Goal: Task Accomplishment & Management: Manage account settings

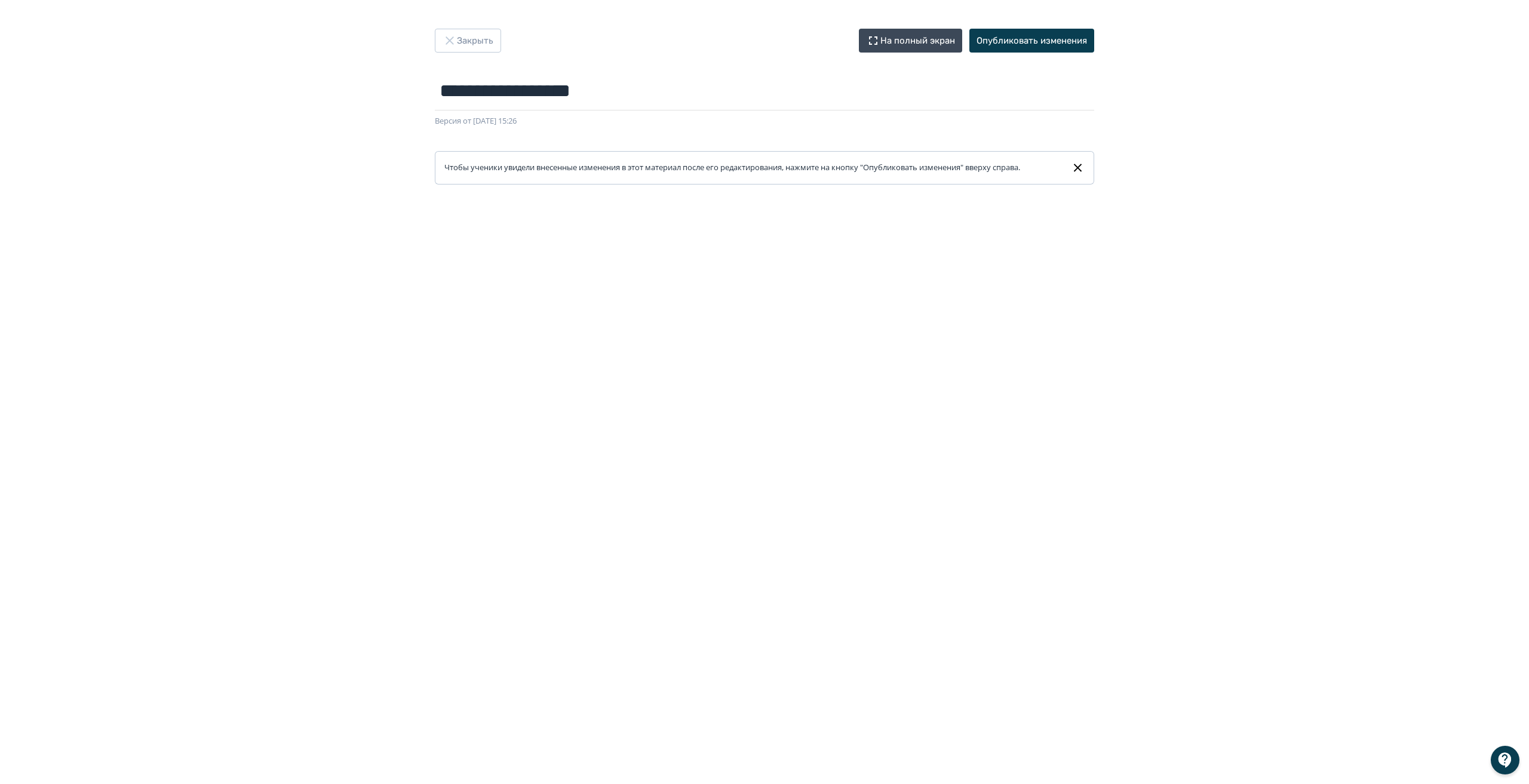
click at [303, 130] on div "**********" at bounding box center [764, 392] width 1529 height 727
click at [445, 33] on button "Закрыть" at bounding box center [467, 41] width 66 height 24
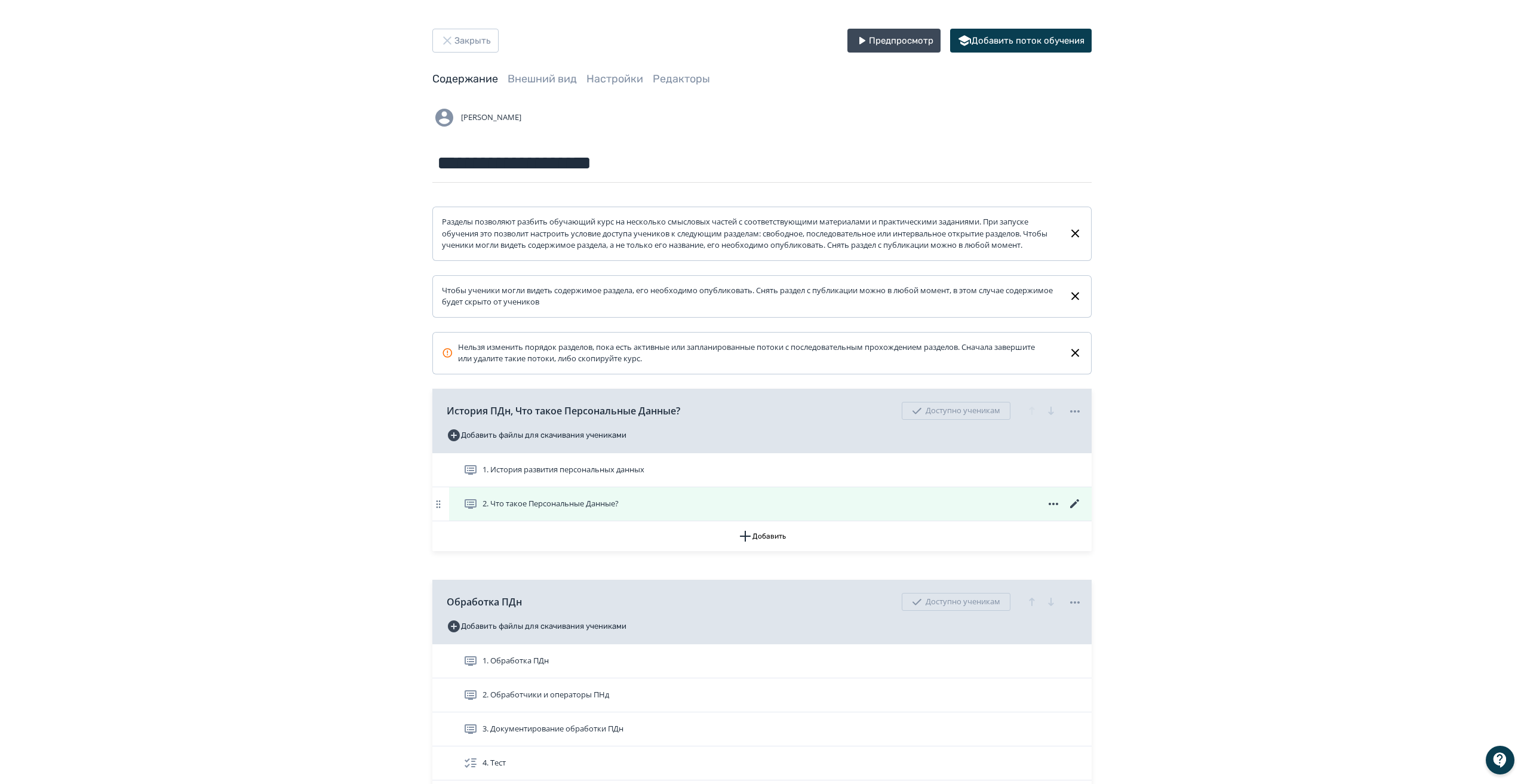
click at [1074, 511] on icon at bounding box center [1074, 504] width 14 height 14
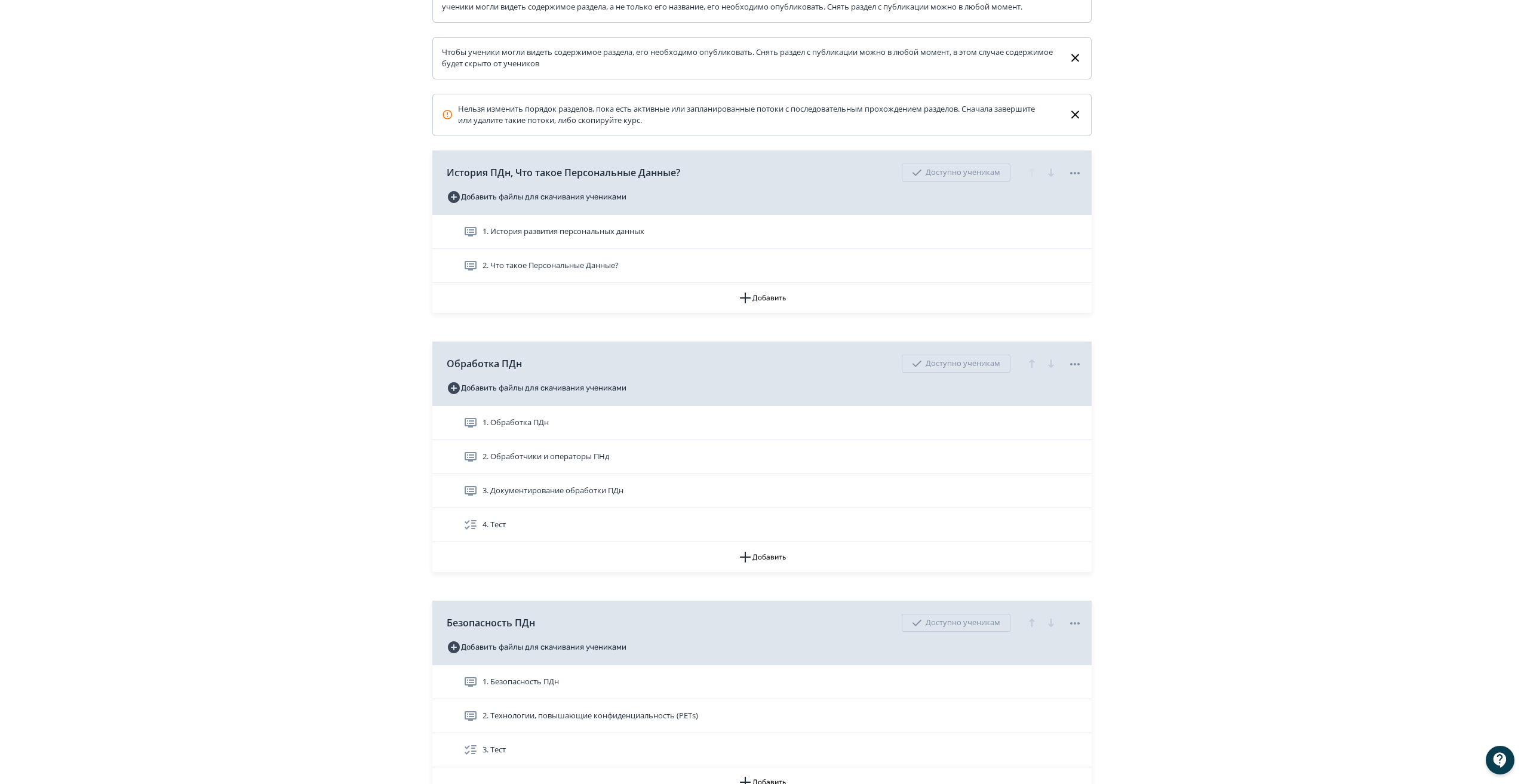
scroll to position [239, 0]
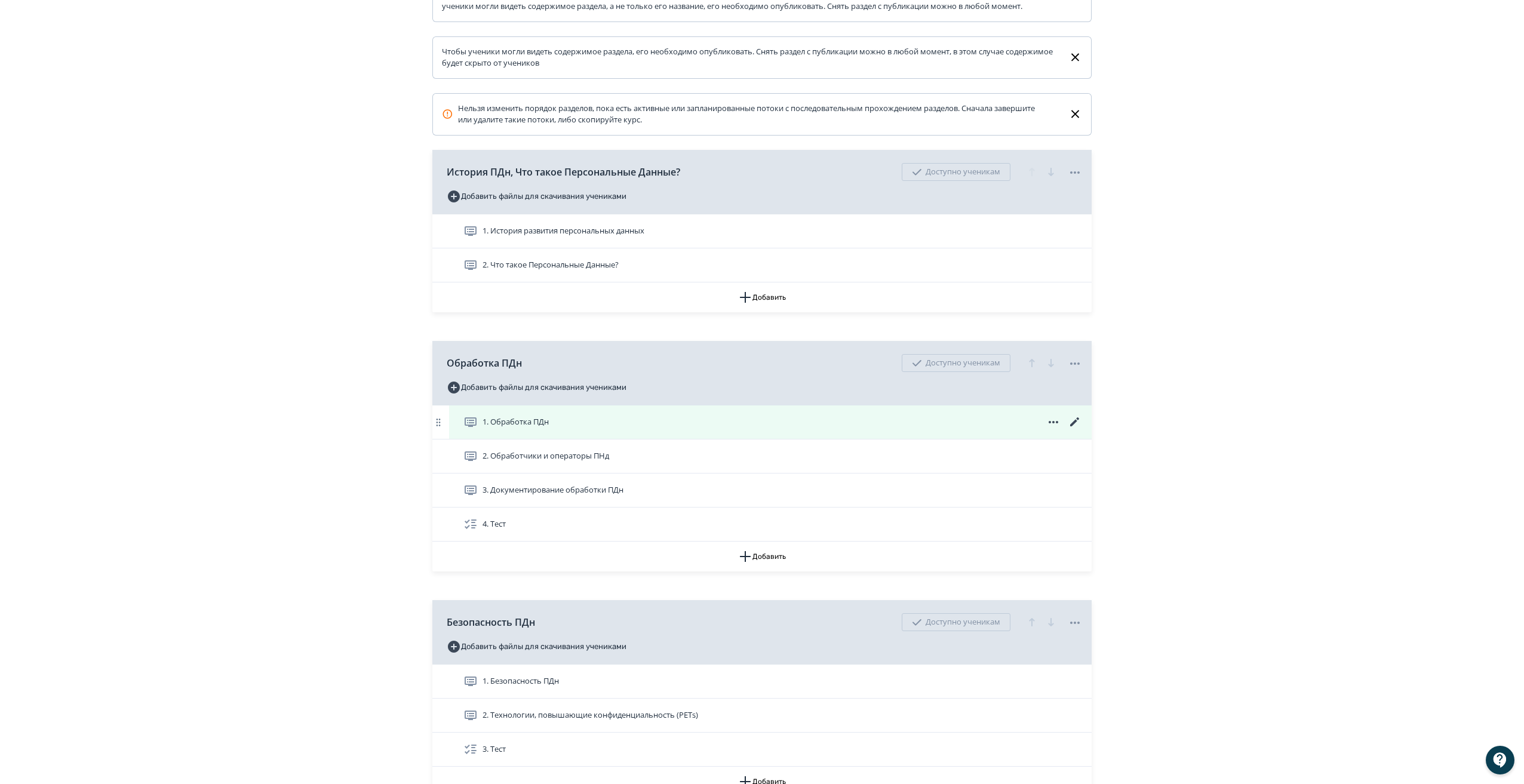
click at [1074, 430] on icon at bounding box center [1074, 422] width 14 height 14
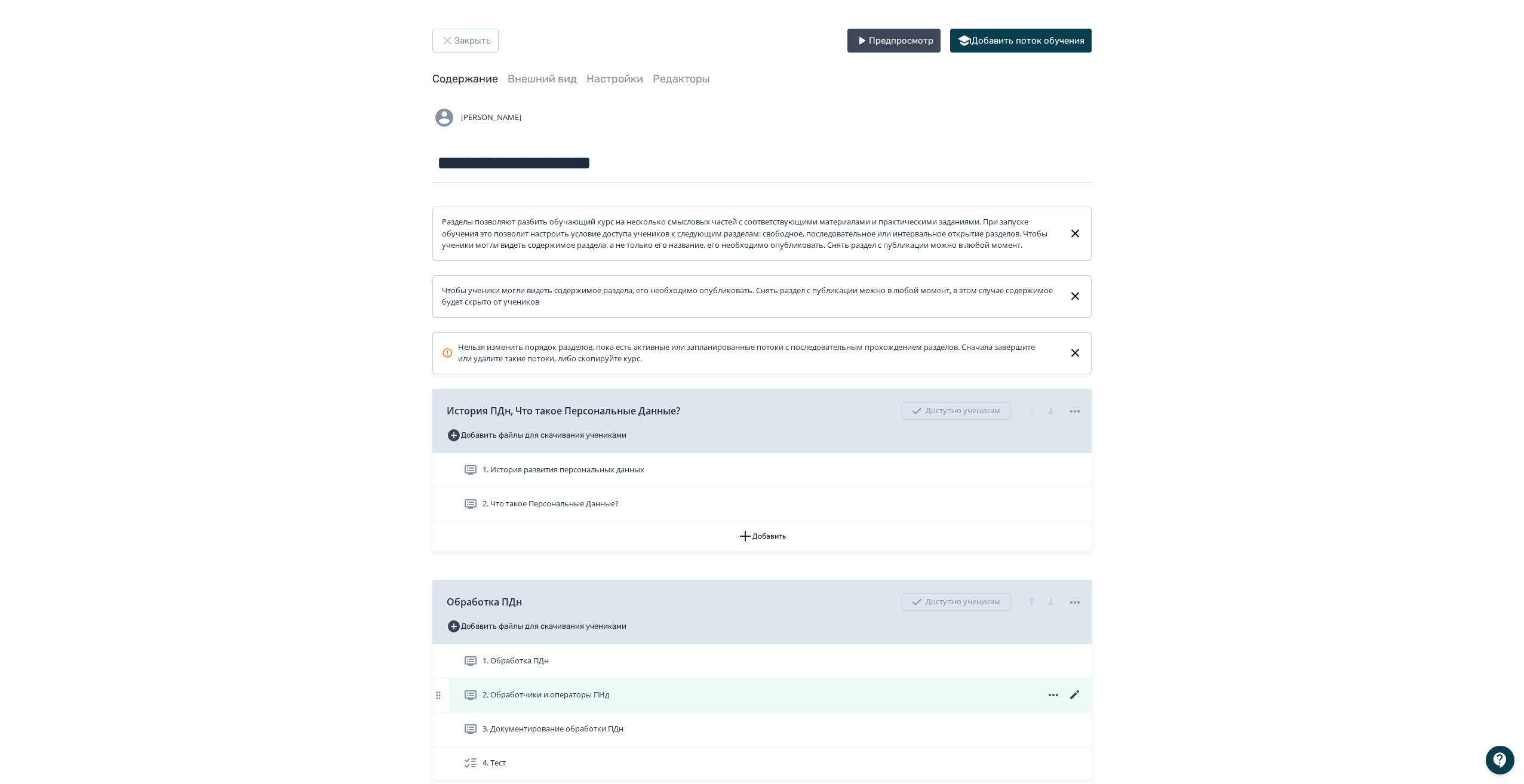
click at [1077, 702] on icon at bounding box center [1074, 695] width 14 height 14
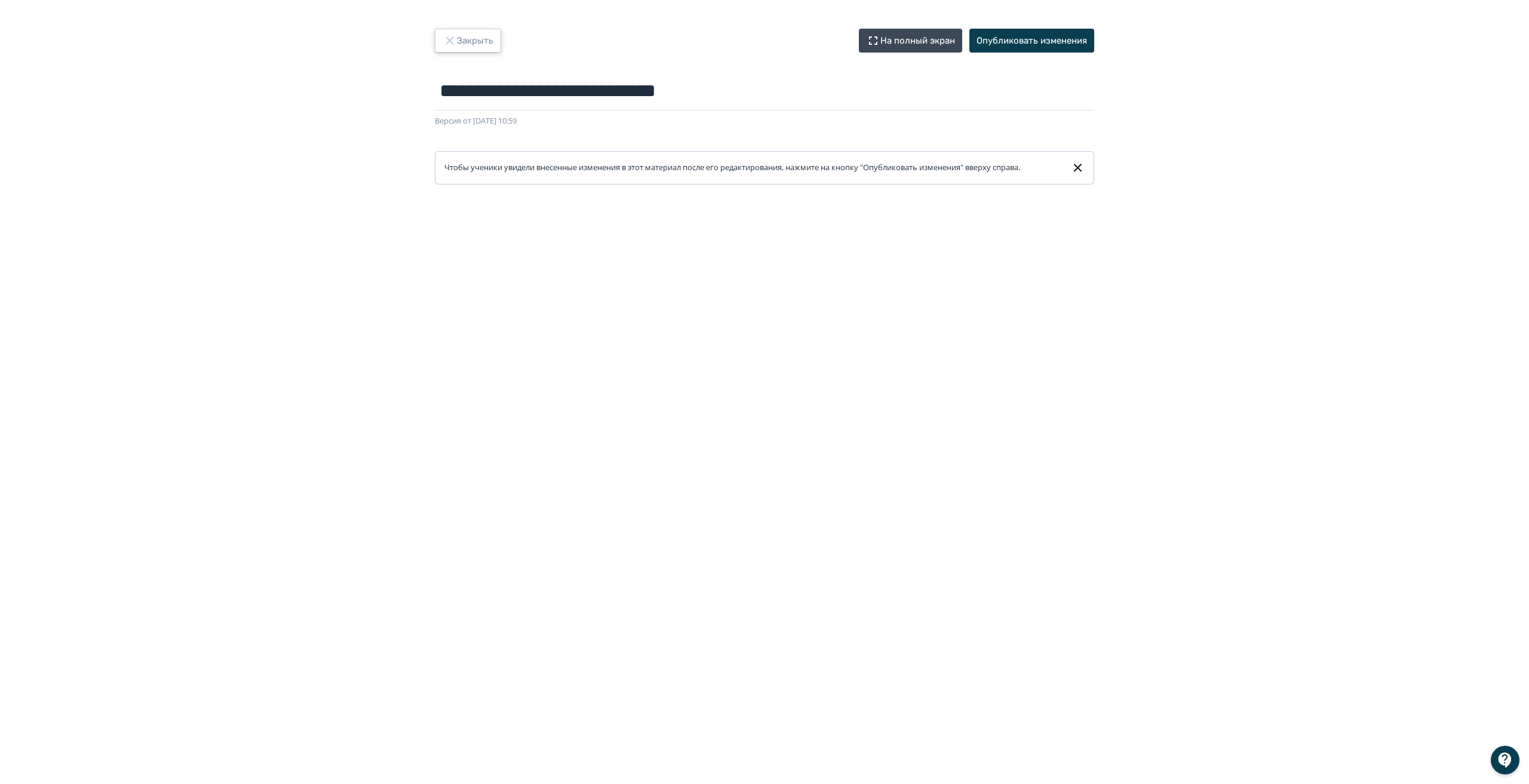
click at [467, 42] on button "Закрыть" at bounding box center [467, 41] width 66 height 24
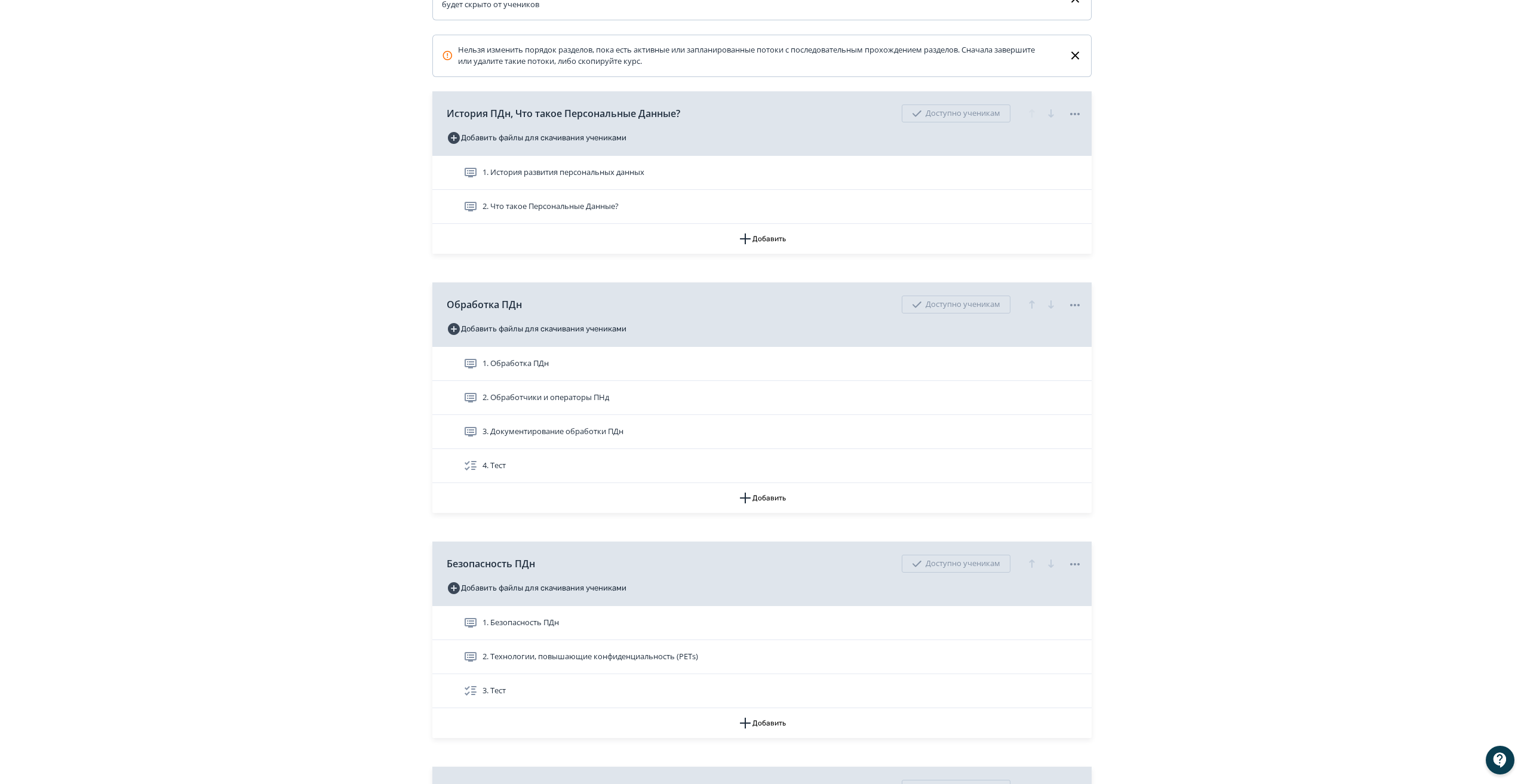
scroll to position [298, 0]
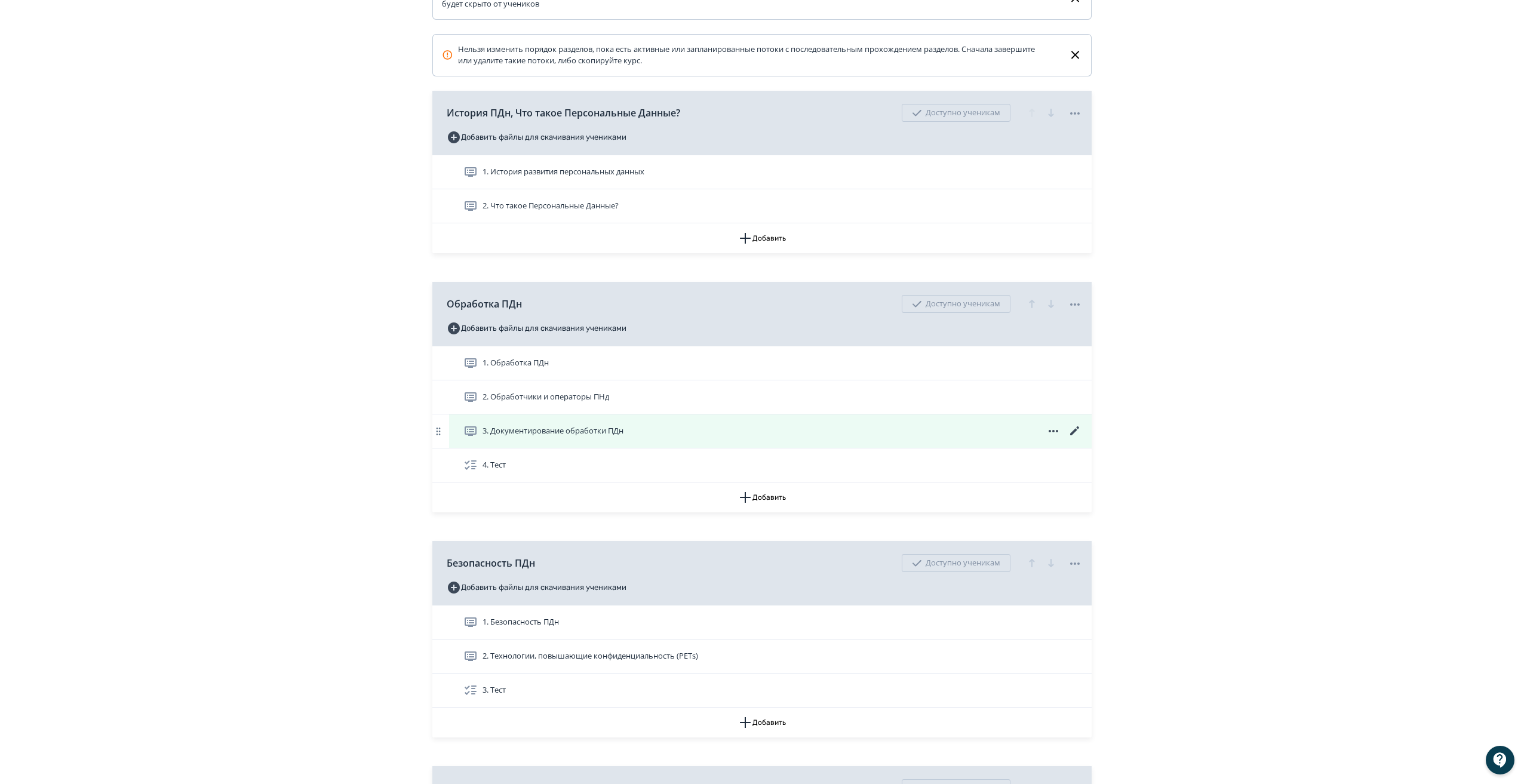
click at [1077, 436] on icon at bounding box center [1074, 431] width 9 height 9
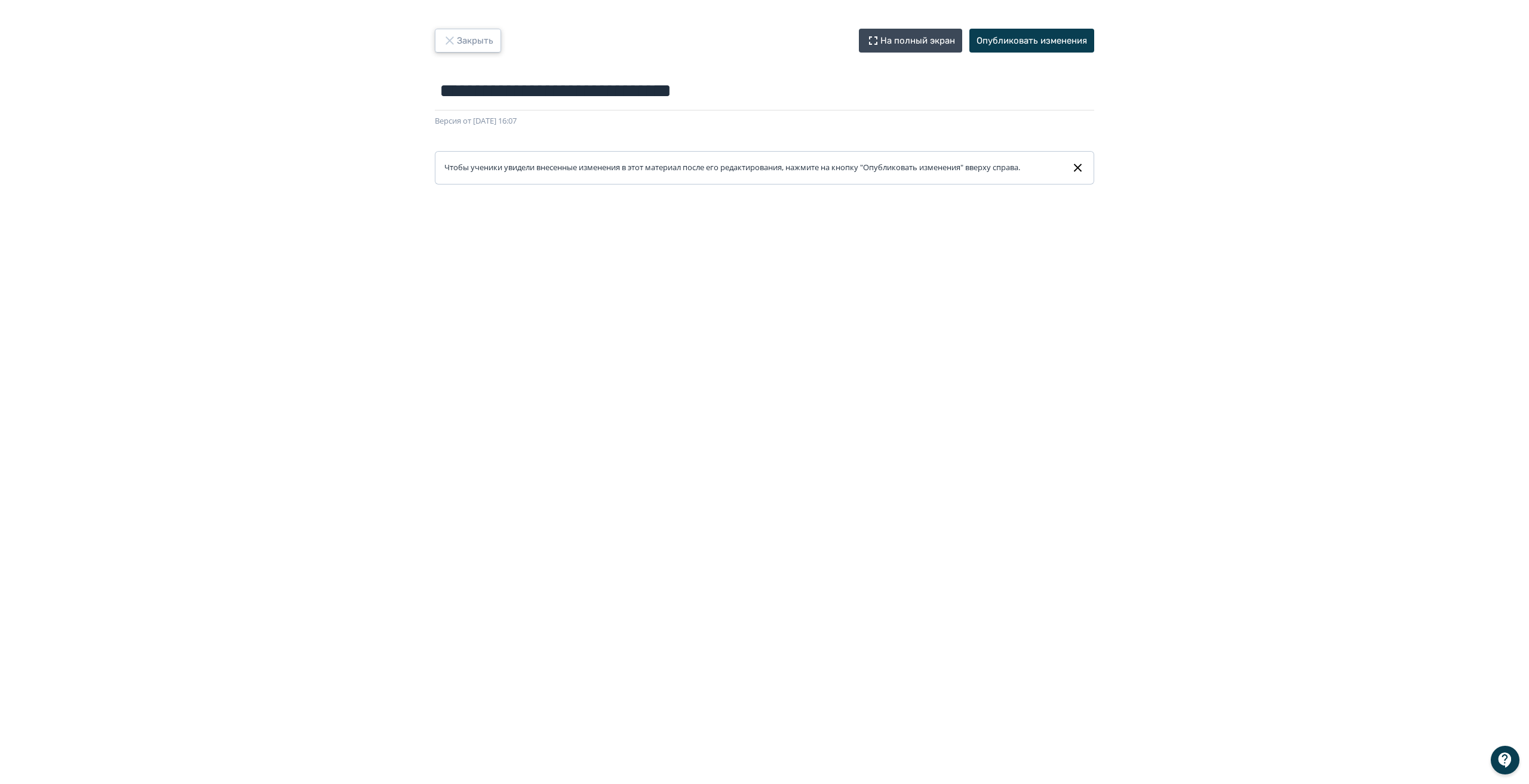
click at [453, 43] on icon "button" at bounding box center [450, 41] width 8 height 8
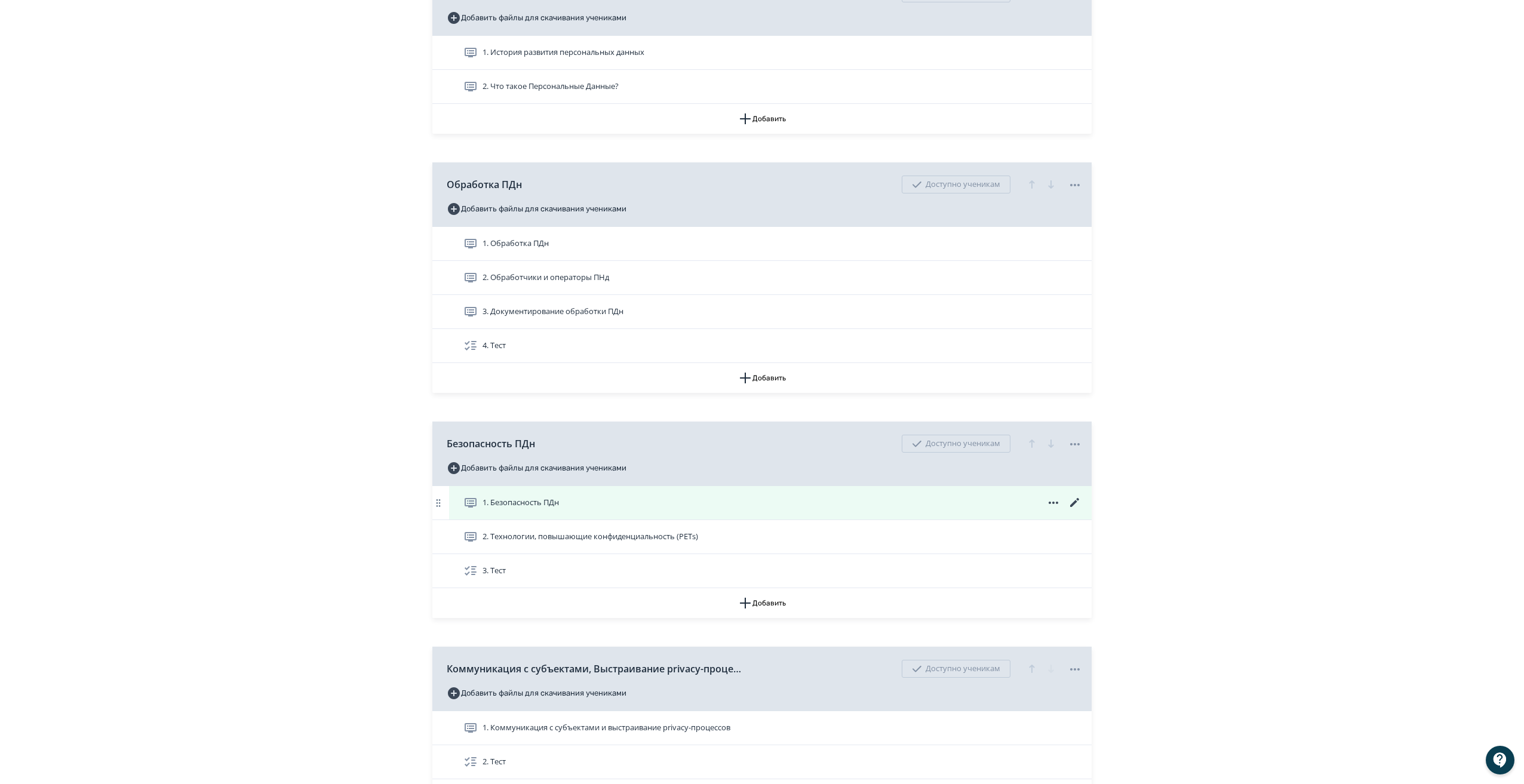
scroll to position [418, 0]
click at [1076, 510] on icon at bounding box center [1074, 502] width 14 height 14
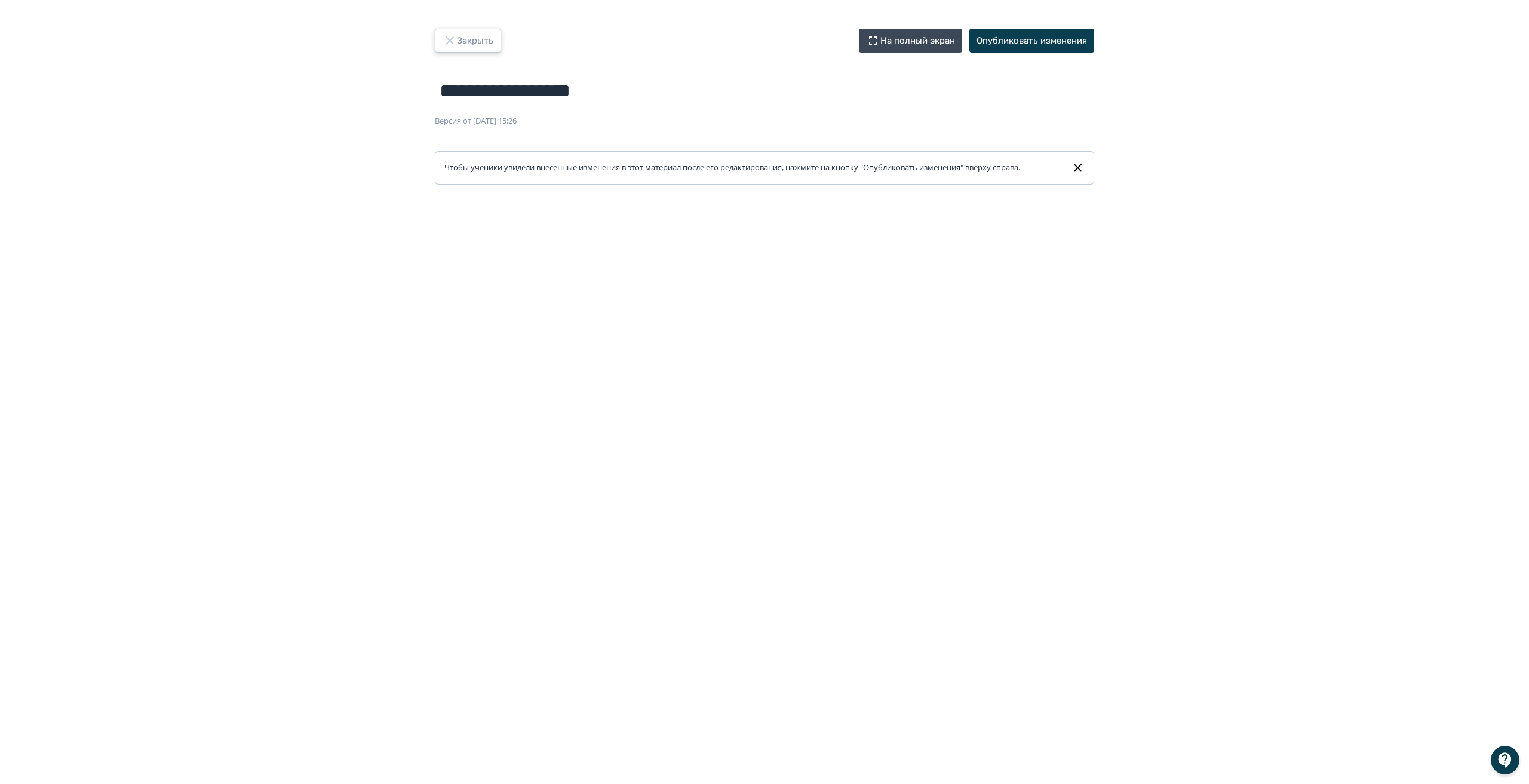
click at [457, 37] on icon "button" at bounding box center [450, 41] width 14 height 14
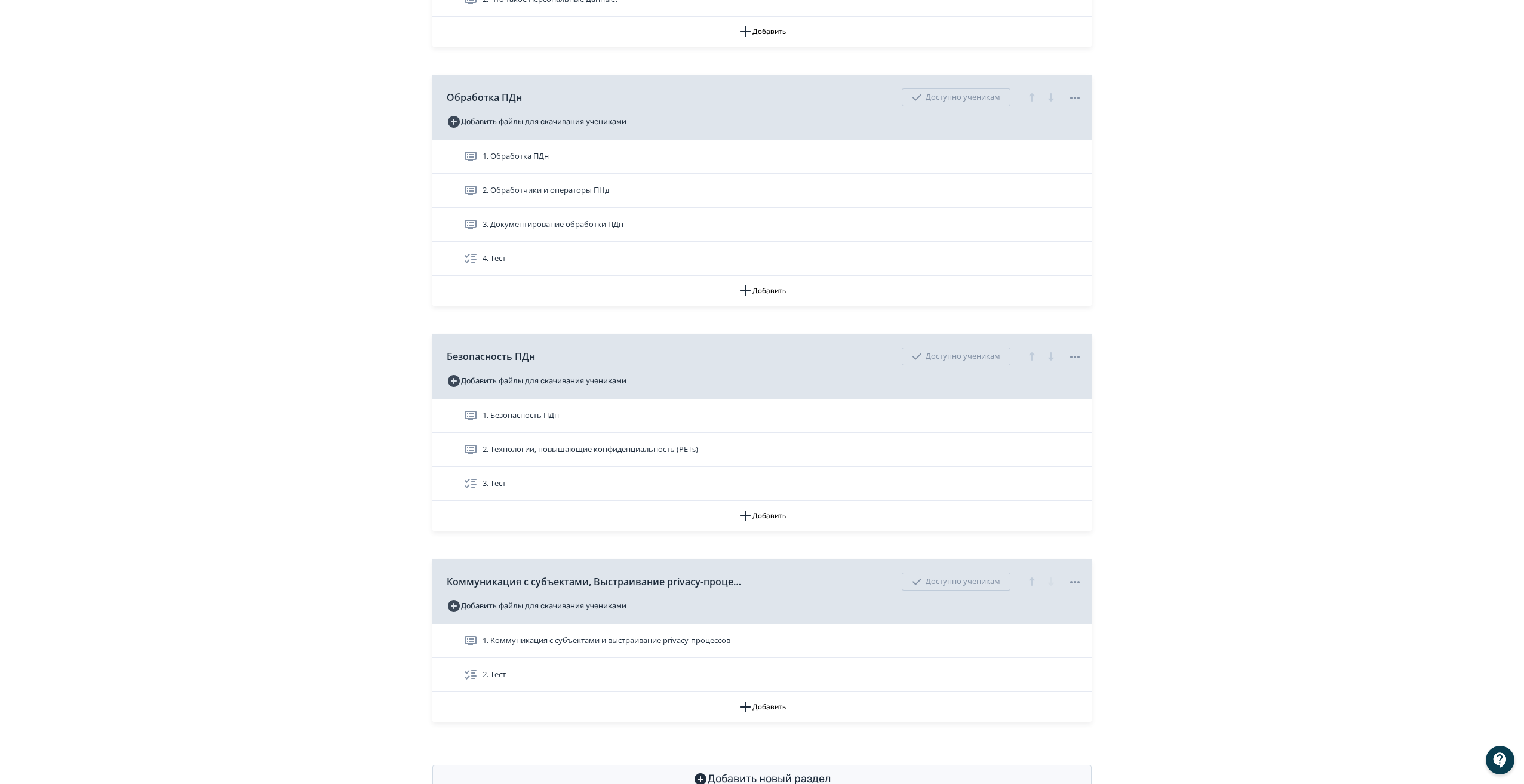
scroll to position [554, 0]
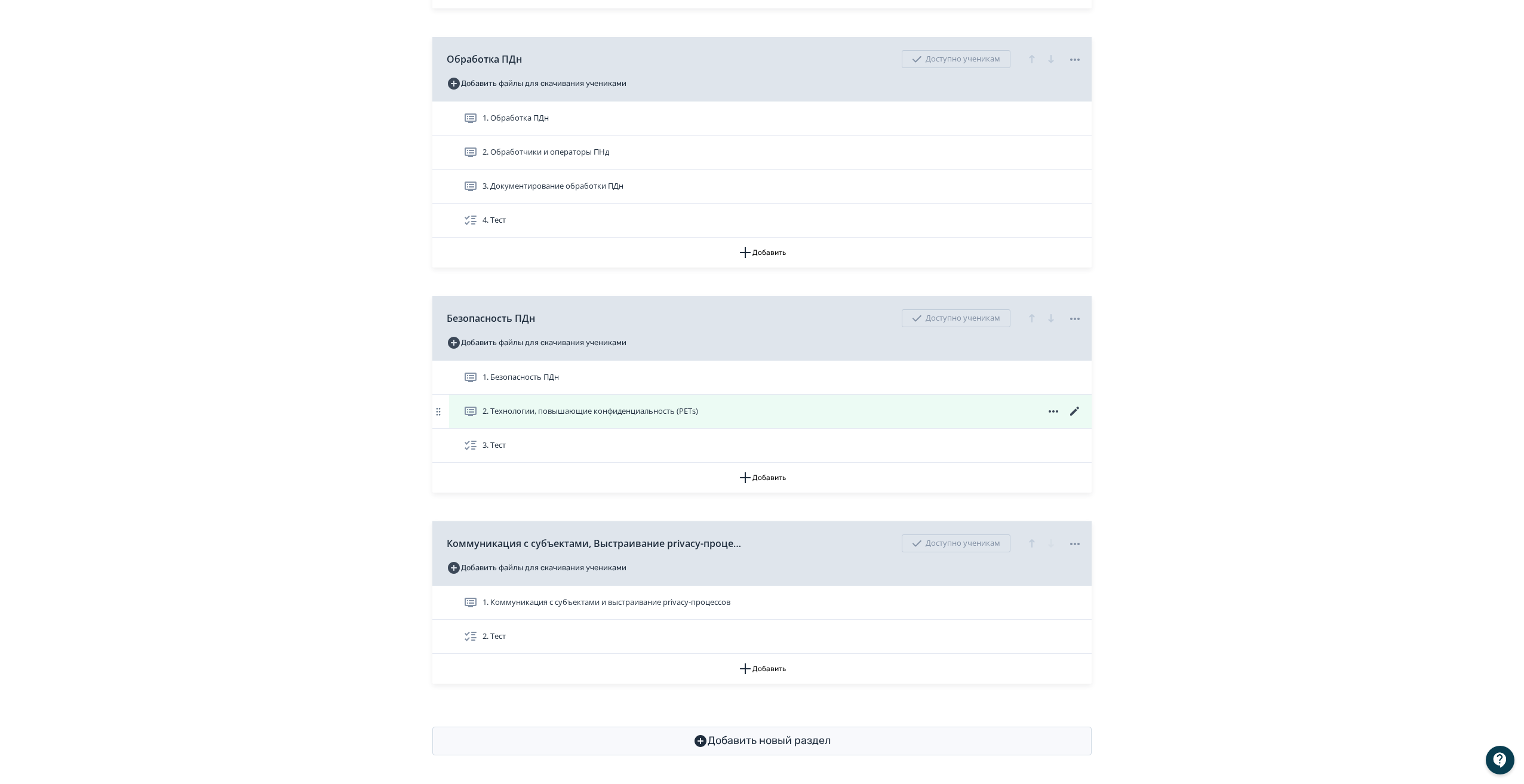
click at [1074, 409] on icon at bounding box center [1074, 411] width 14 height 14
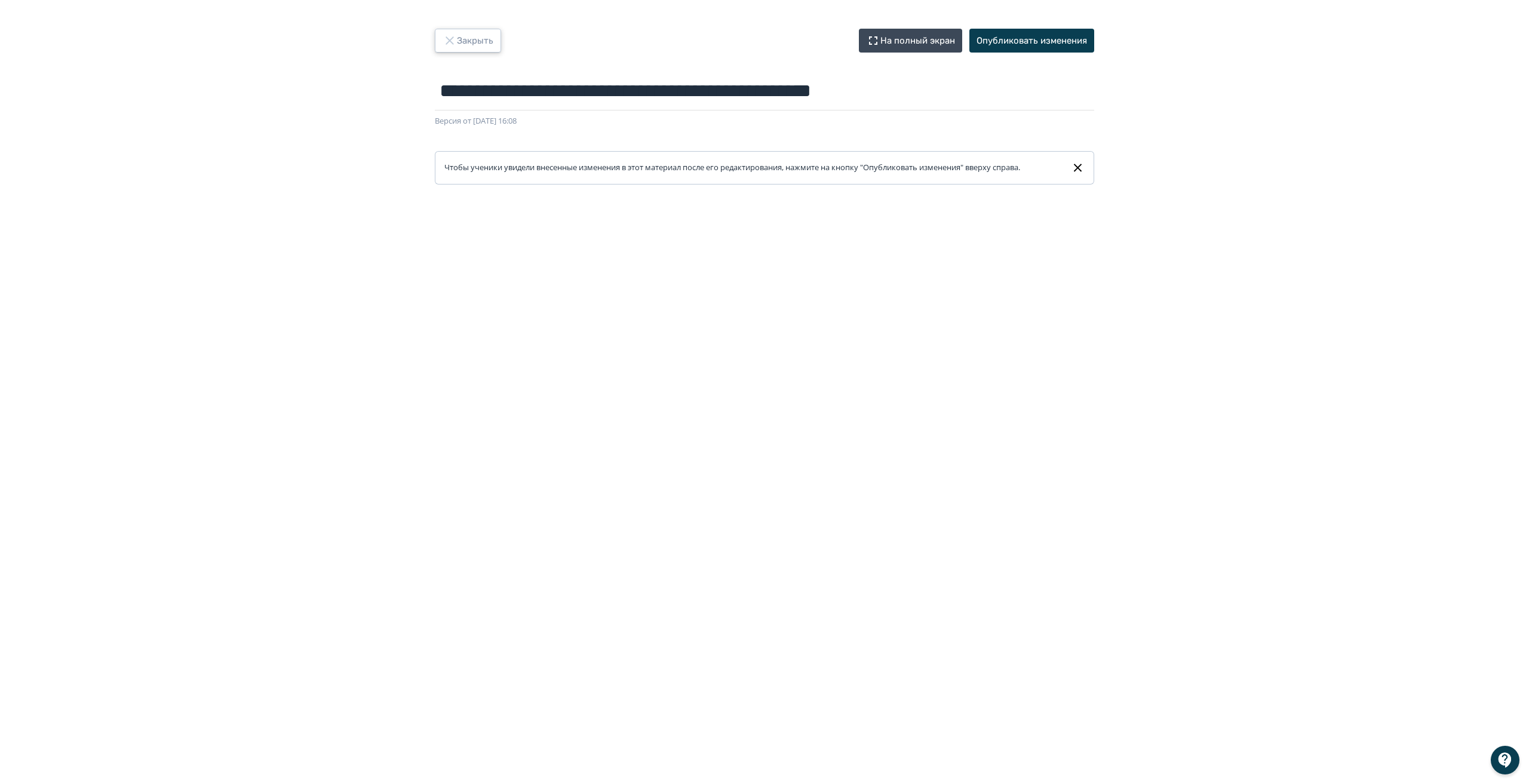
click at [459, 44] on button "Закрыть" at bounding box center [467, 41] width 66 height 24
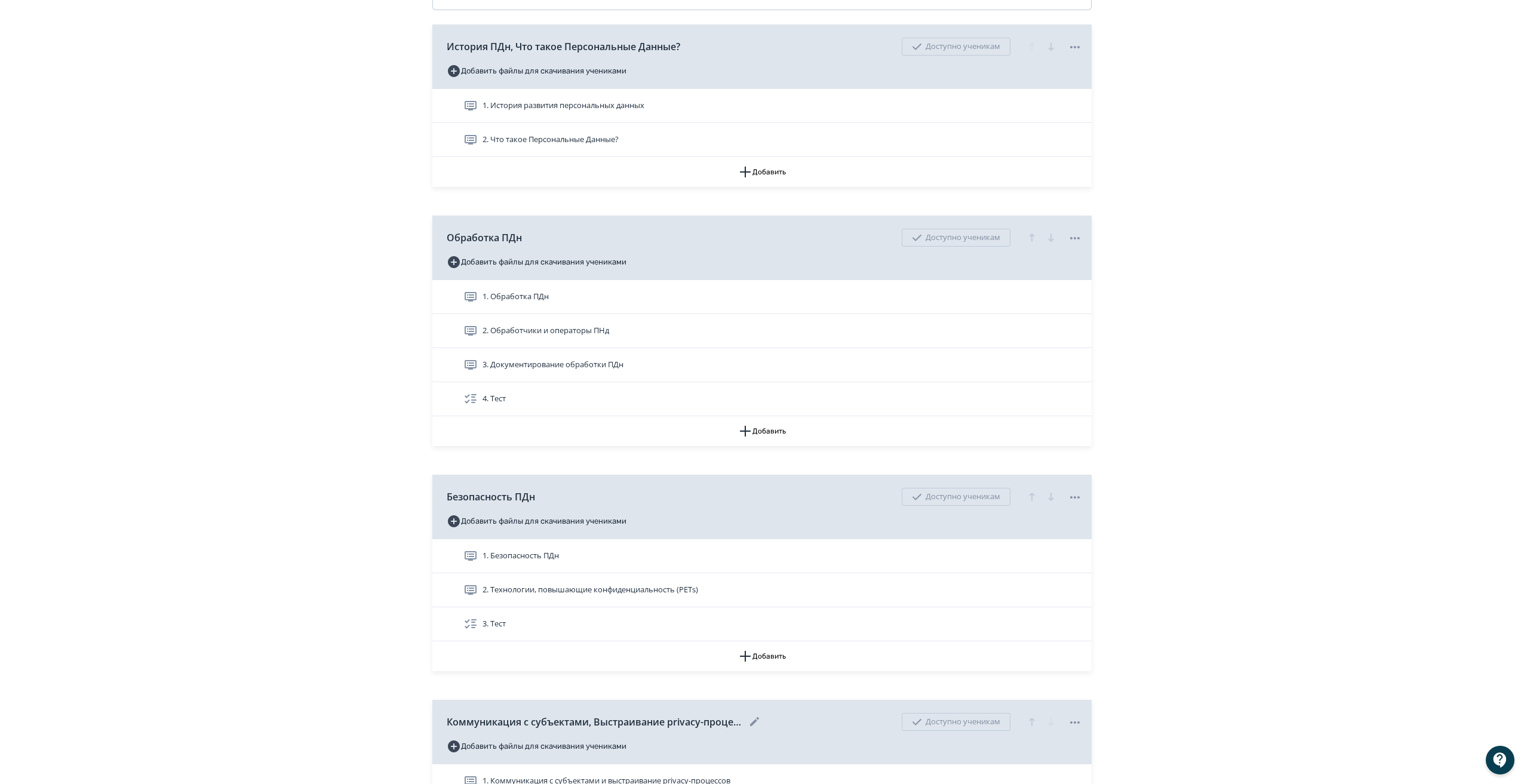
scroll to position [554, 0]
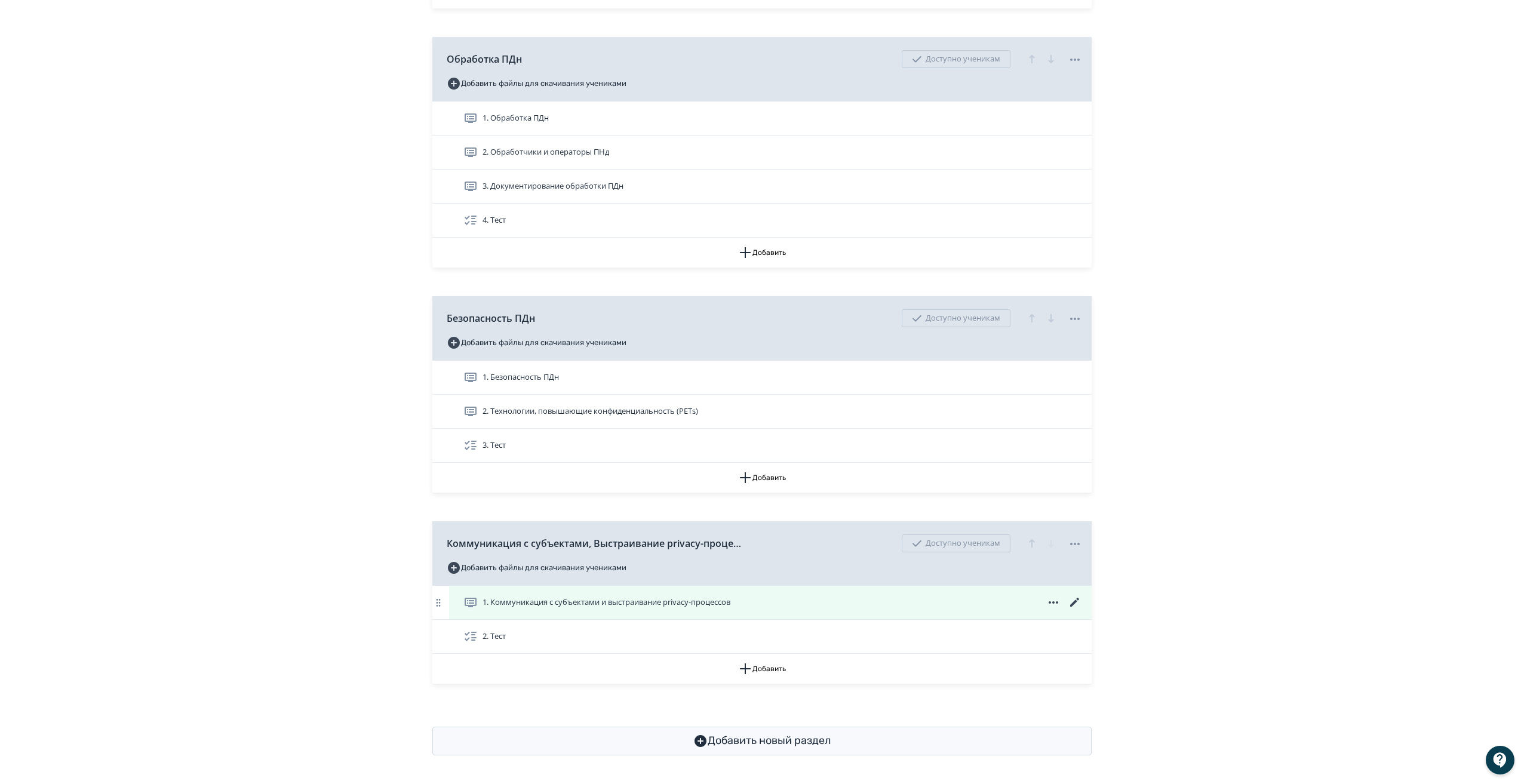
click at [1078, 598] on icon at bounding box center [1074, 602] width 14 height 14
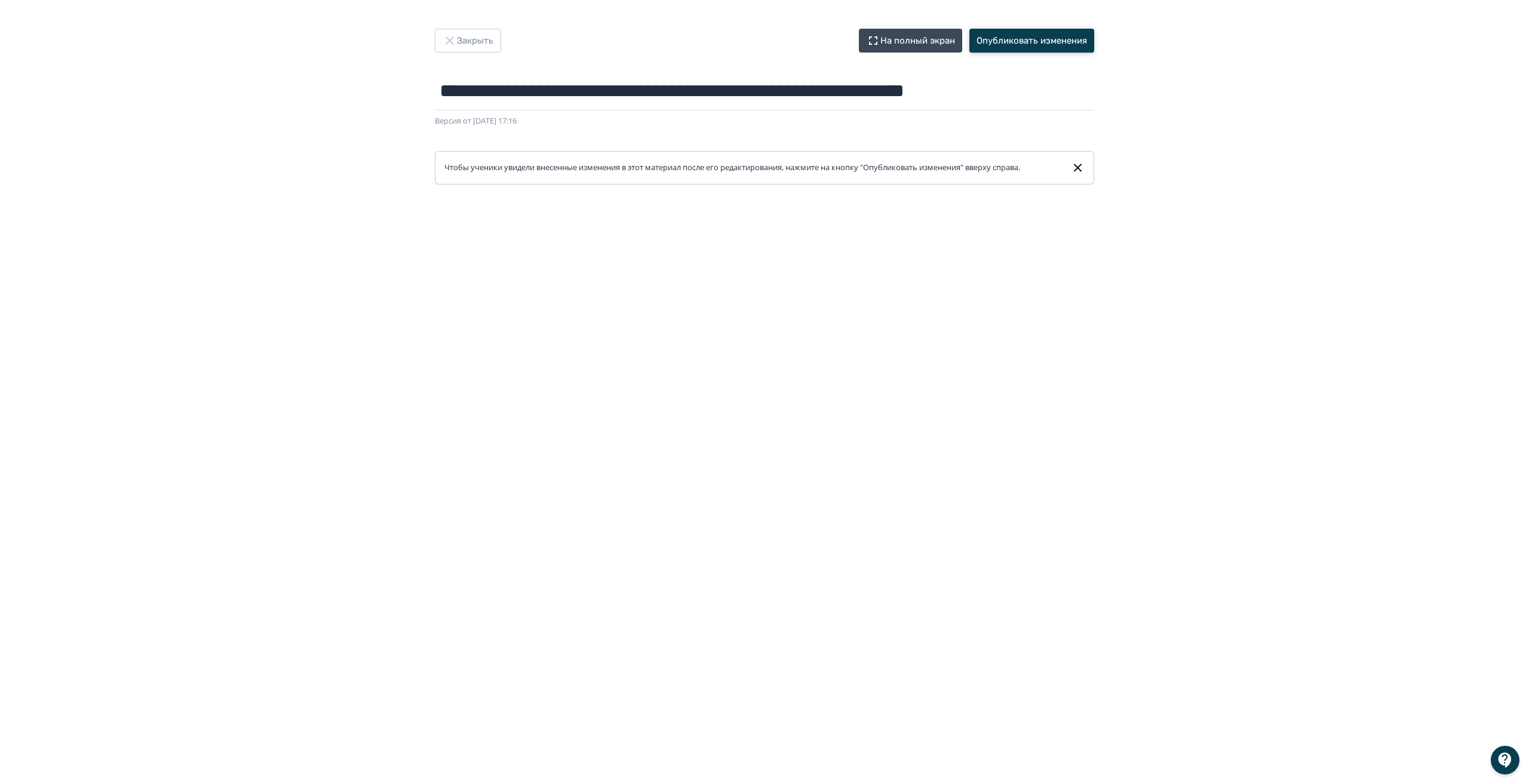
click at [1072, 46] on button "Опубликовать изменения" at bounding box center [1032, 41] width 125 height 24
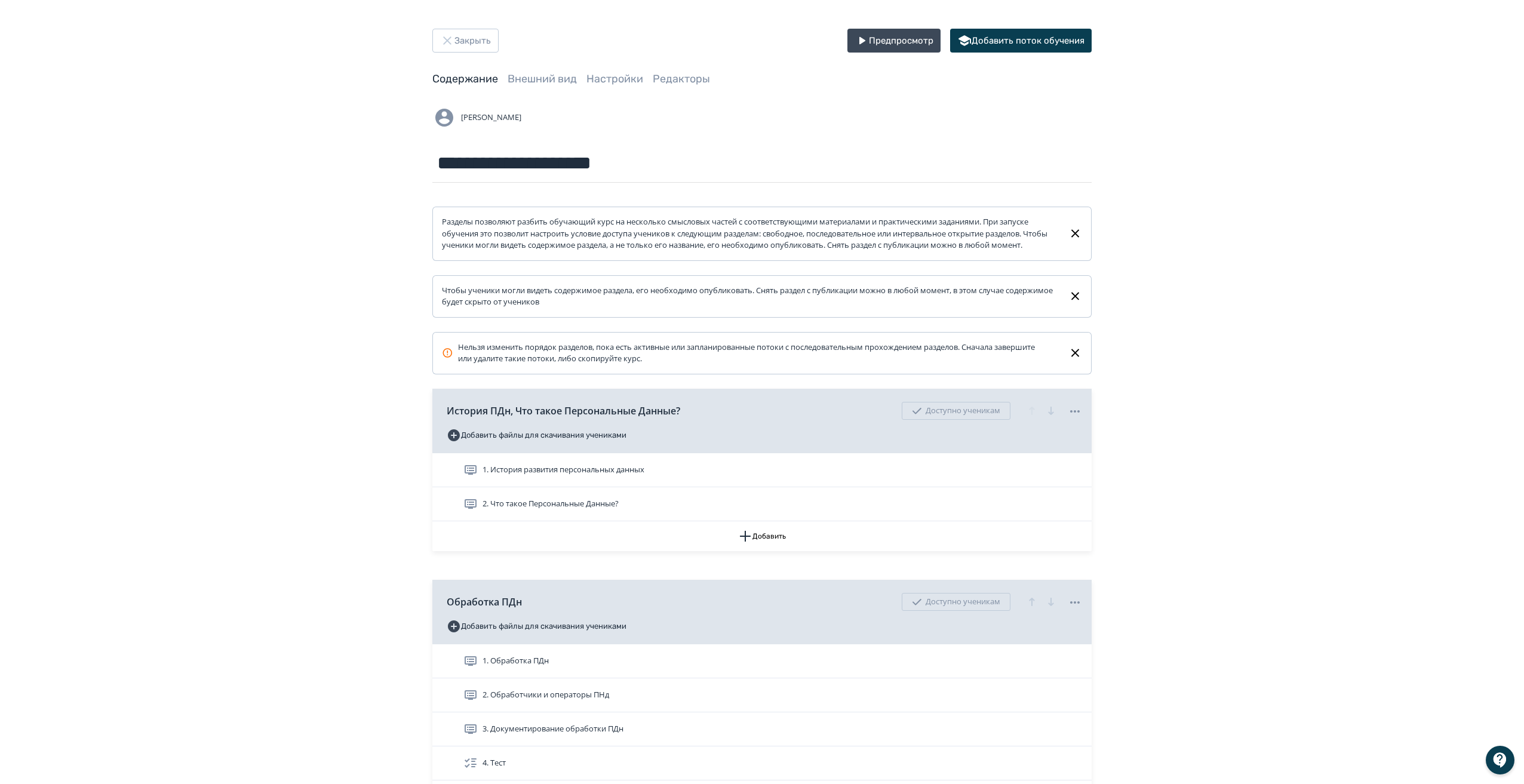
click at [167, 395] on div "**********" at bounding box center [762, 663] width 1524 height 1326
click at [461, 36] on button "Закрыть" at bounding box center [465, 41] width 66 height 24
